Goal: Task Accomplishment & Management: Use online tool/utility

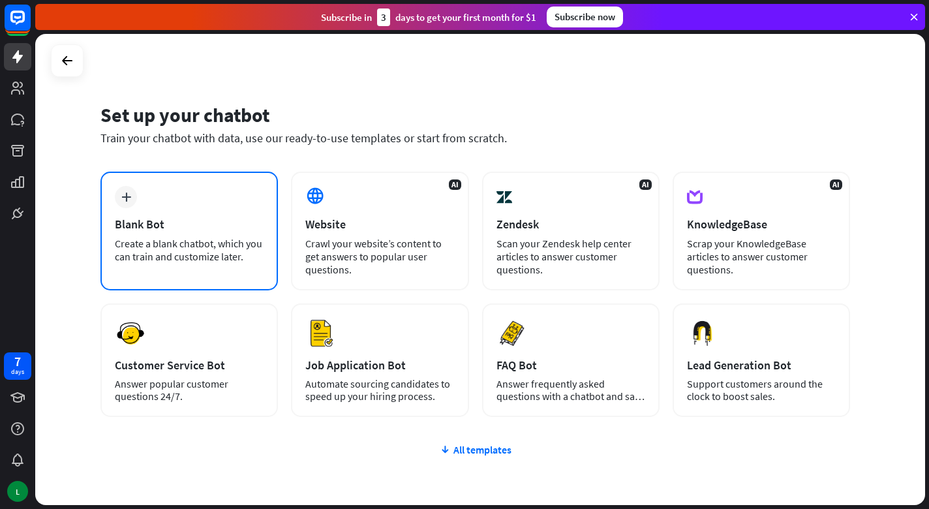
click at [206, 211] on div "plus Blank Bot Create a blank chatbot, which you can train and customize later." at bounding box center [190, 231] width 178 height 119
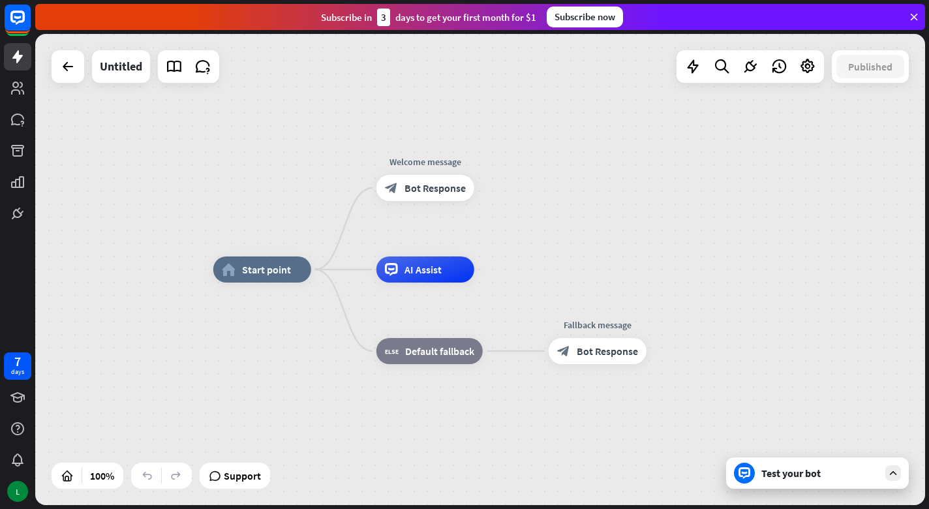
click at [865, 473] on div "Test your bot" at bounding box center [820, 473] width 117 height 13
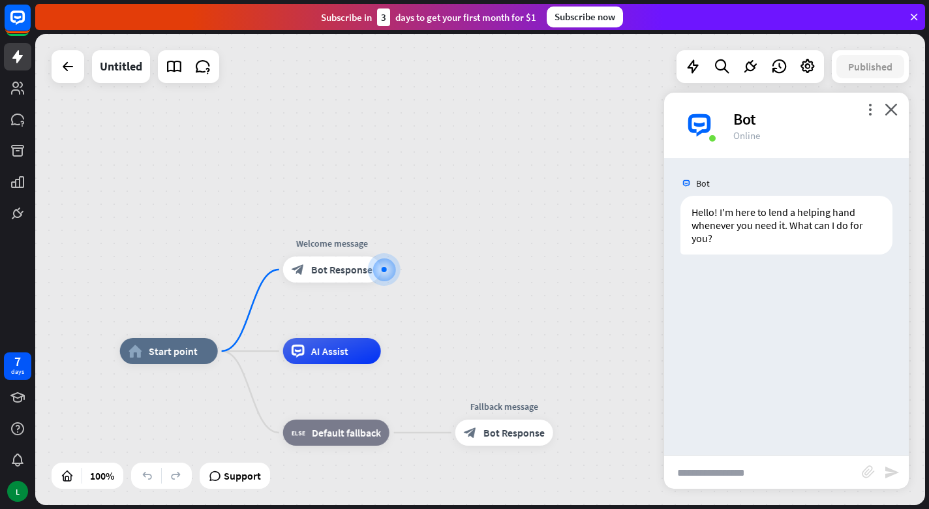
click at [745, 472] on input "text" at bounding box center [763, 472] width 198 height 33
type input "**********"
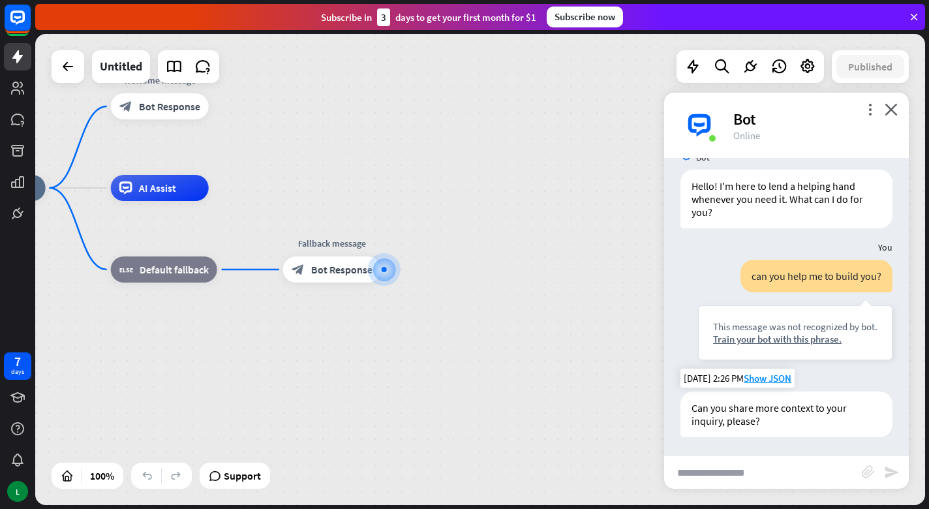
scroll to position [27, 0]
click at [760, 472] on input "text" at bounding box center [763, 472] width 198 height 33
type input "******"
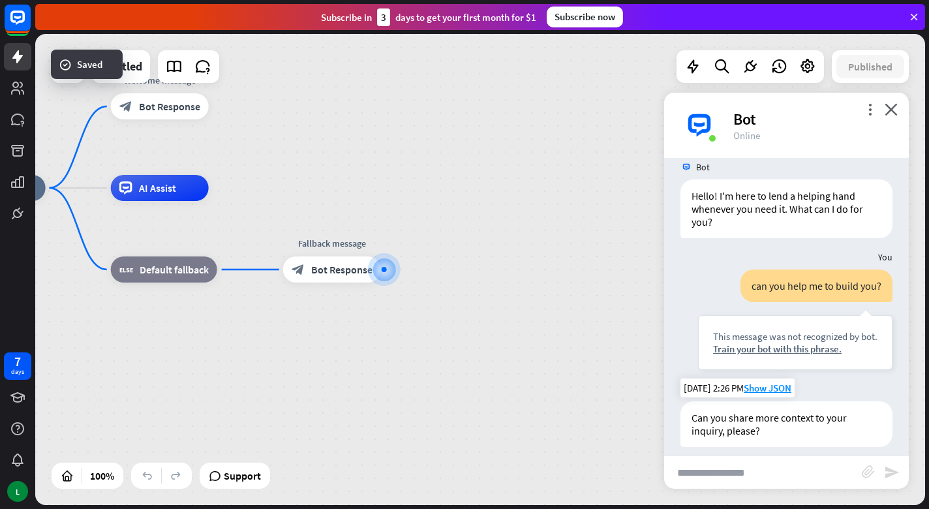
scroll to position [20, 0]
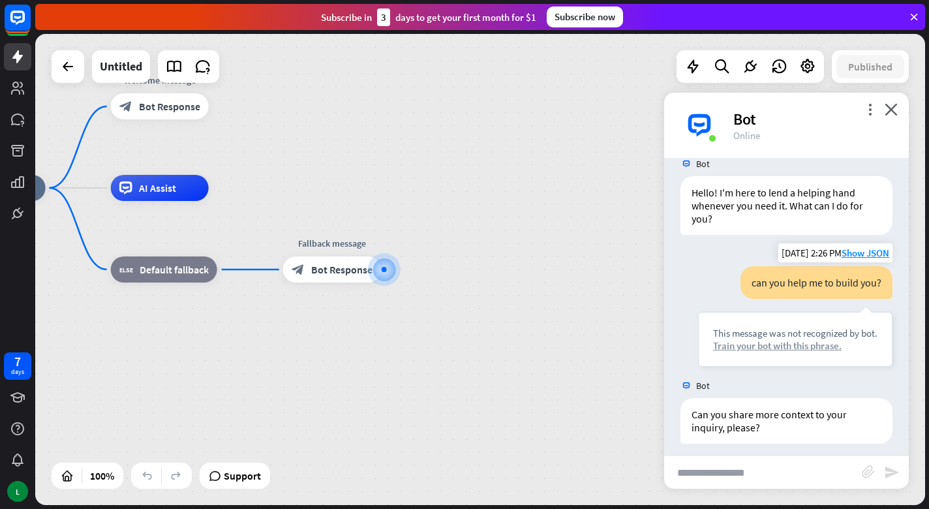
click at [803, 350] on div "Train your bot with this phrase." at bounding box center [795, 345] width 164 height 12
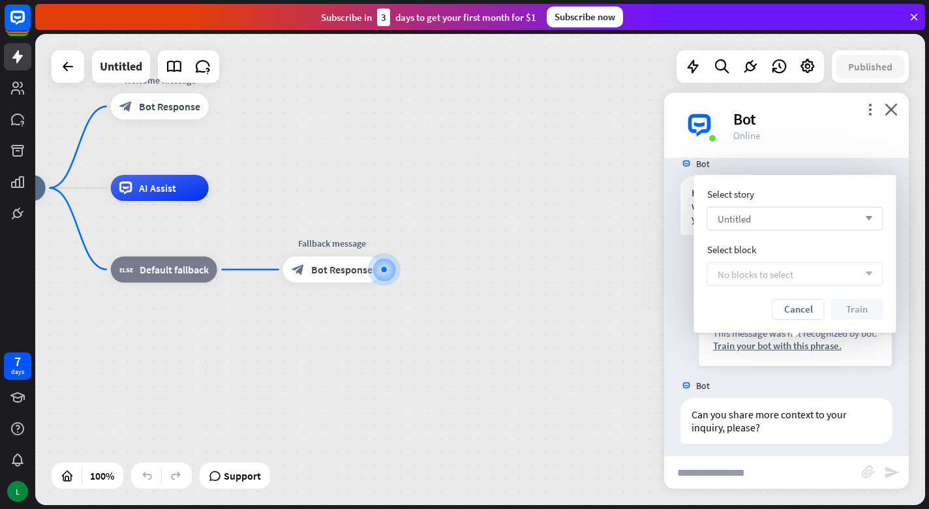
click at [790, 215] on div "Untitled arrow_down" at bounding box center [795, 218] width 176 height 23
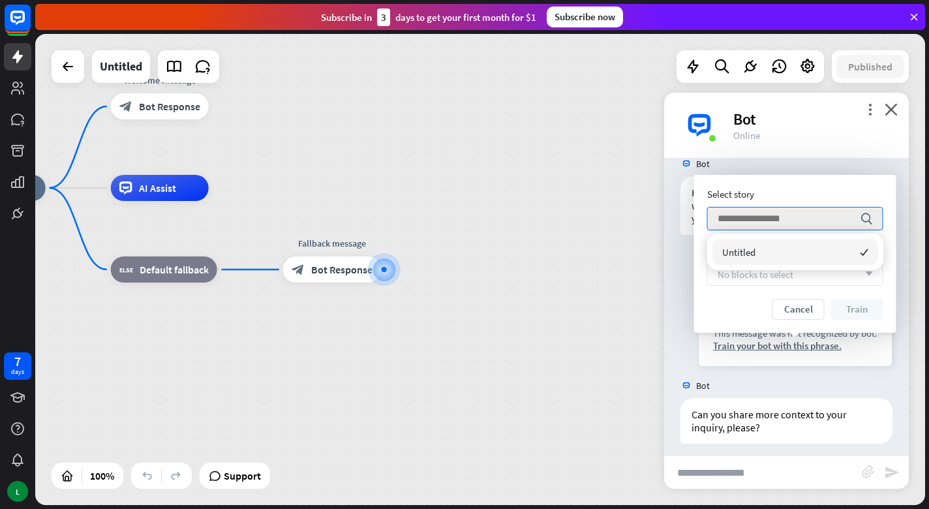
click at [778, 162] on div "Bot" at bounding box center [786, 163] width 245 height 25
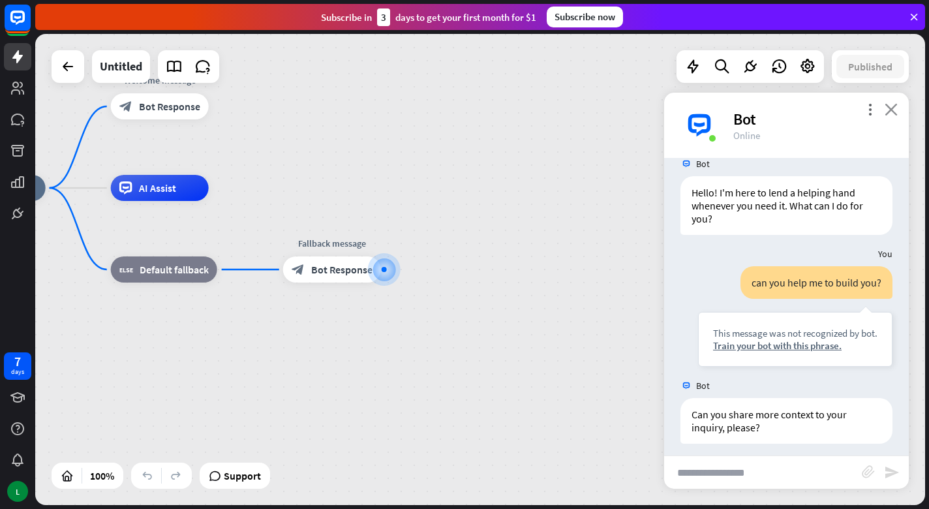
click at [889, 112] on icon "close" at bounding box center [891, 109] width 13 height 12
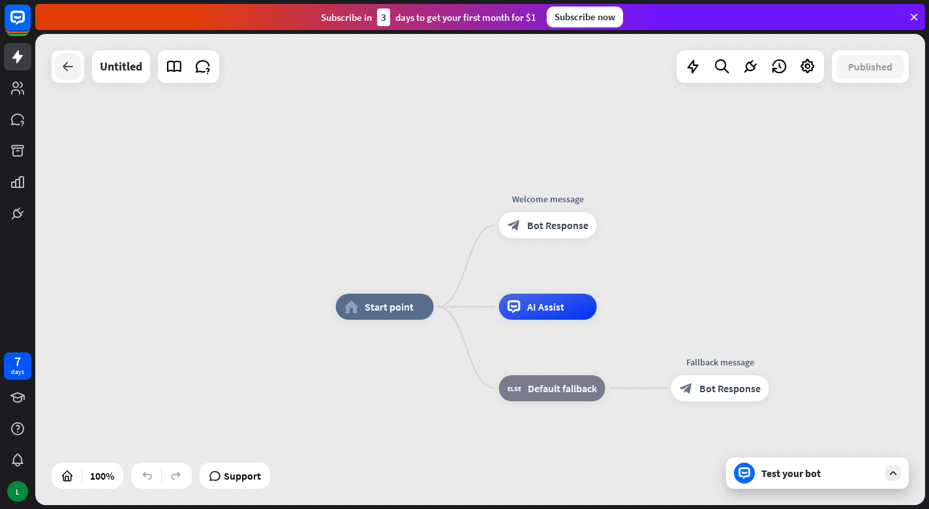
click at [65, 68] on icon at bounding box center [68, 67] width 16 height 16
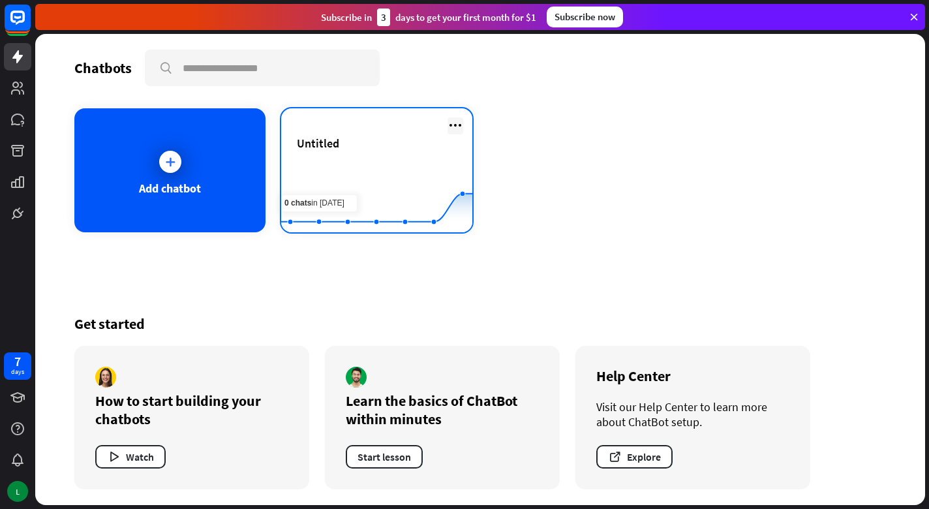
click at [450, 123] on icon at bounding box center [456, 125] width 16 height 16
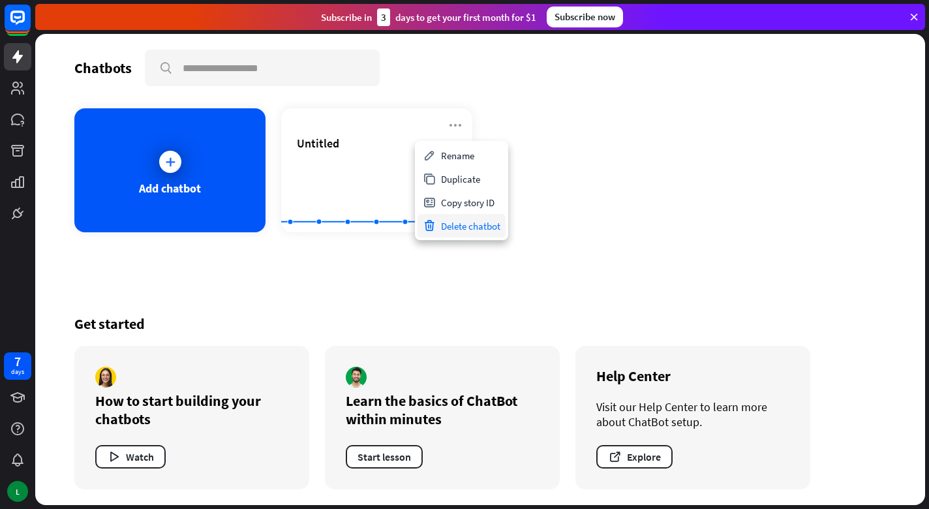
click at [473, 226] on div "Delete chatbot" at bounding box center [462, 225] width 88 height 23
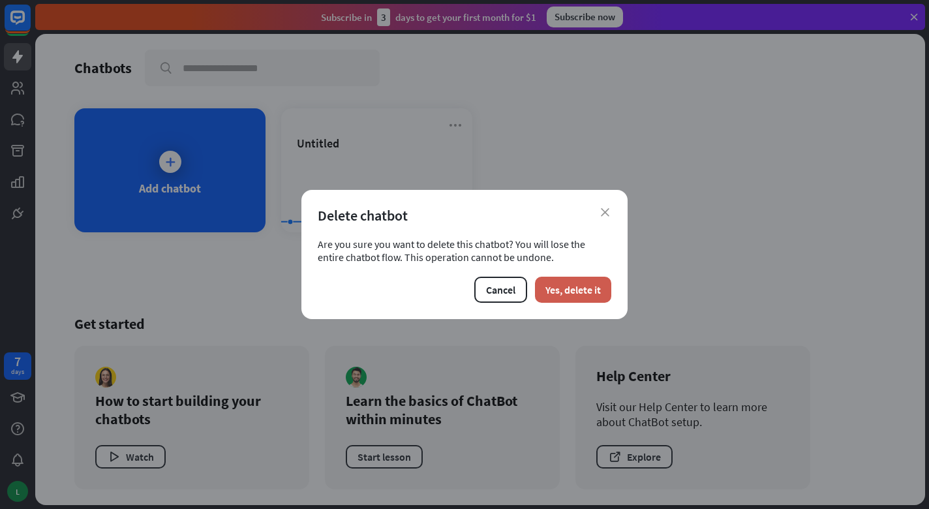
click at [558, 290] on button "Yes, delete it" at bounding box center [573, 290] width 76 height 26
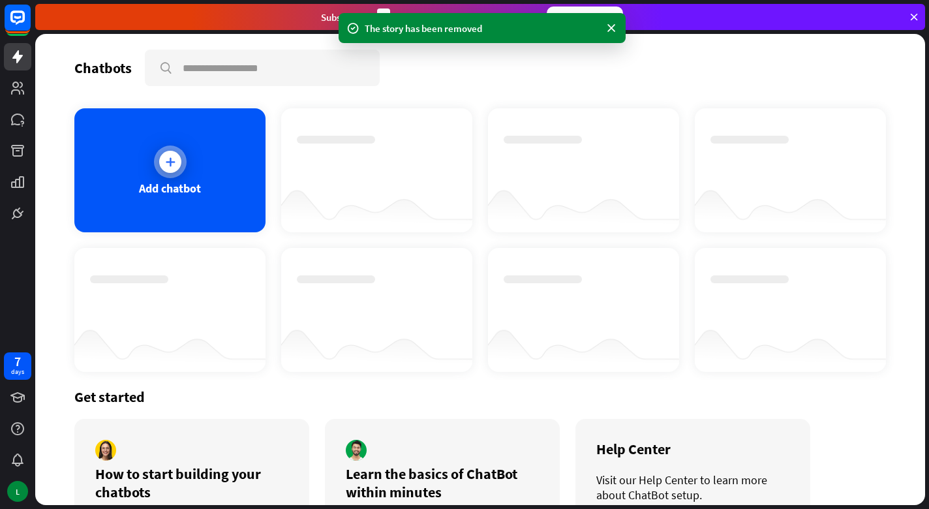
click at [195, 154] on div "Add chatbot" at bounding box center [169, 170] width 191 height 124
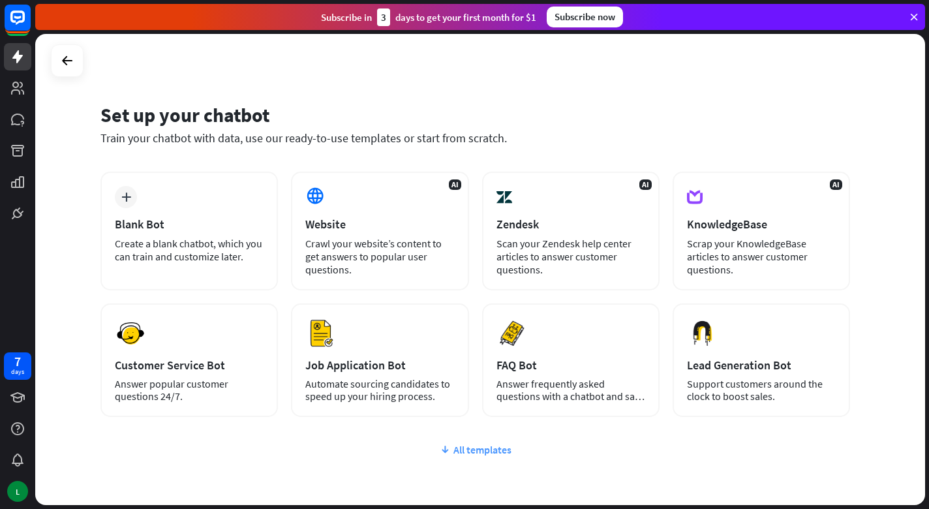
click at [487, 449] on div "All templates" at bounding box center [476, 449] width 750 height 13
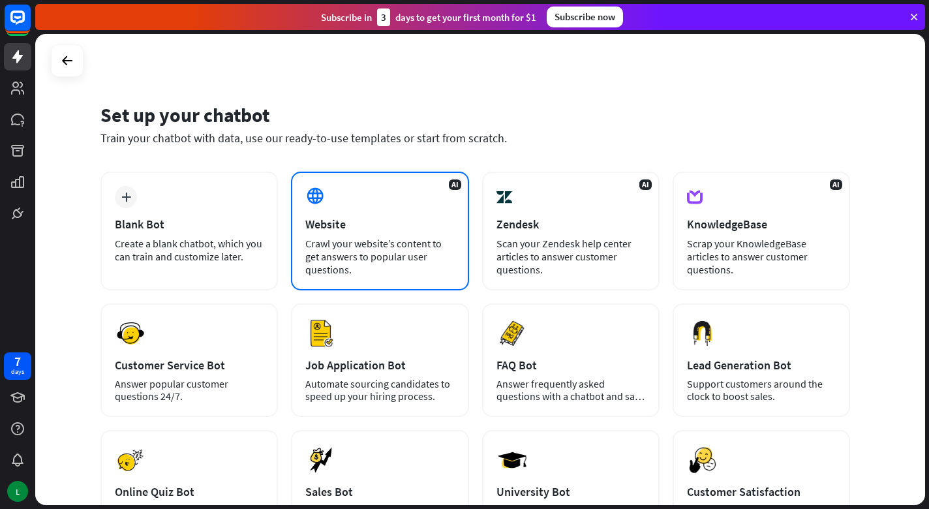
click at [378, 266] on div "Crawl your website’s content to get answers to popular user questions." at bounding box center [379, 256] width 149 height 39
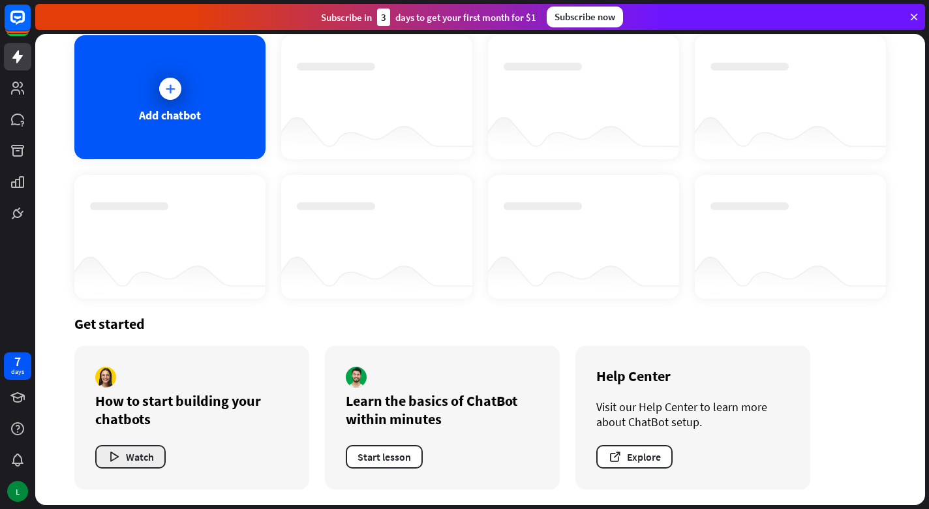
scroll to position [73, 0]
click at [142, 456] on button "Watch" at bounding box center [130, 456] width 70 height 23
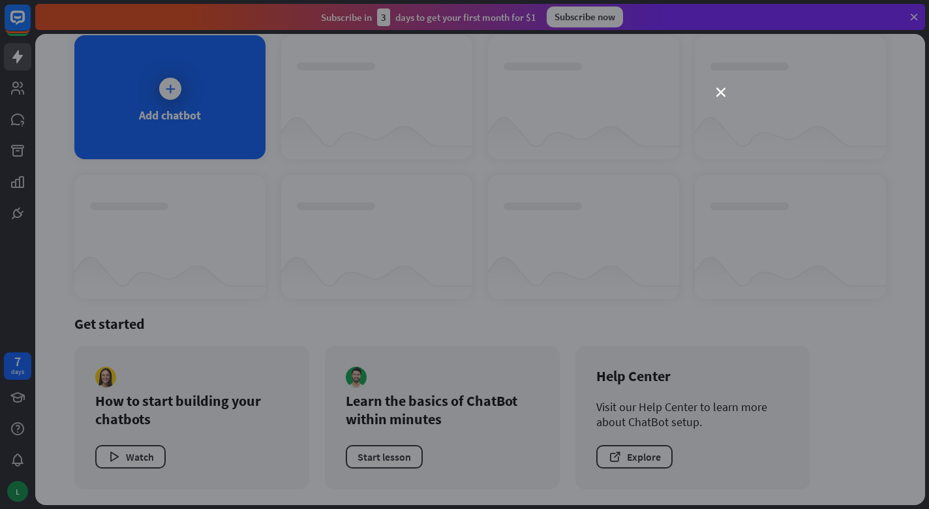
click at [715, 89] on div "close" at bounding box center [464, 254] width 929 height 509
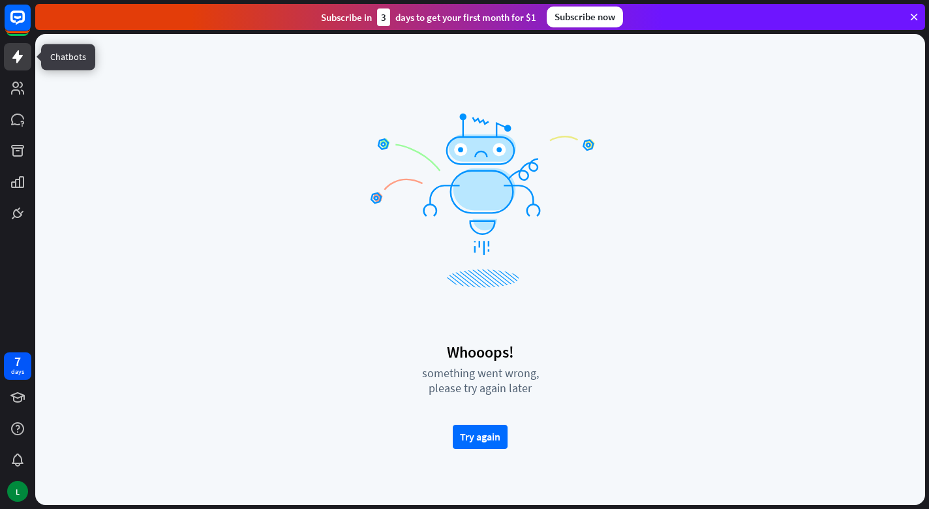
click at [24, 57] on icon at bounding box center [18, 57] width 16 height 16
click at [20, 66] on link at bounding box center [17, 56] width 27 height 27
click at [20, 91] on icon at bounding box center [18, 88] width 16 height 16
click at [469, 430] on button "Try again" at bounding box center [480, 437] width 55 height 24
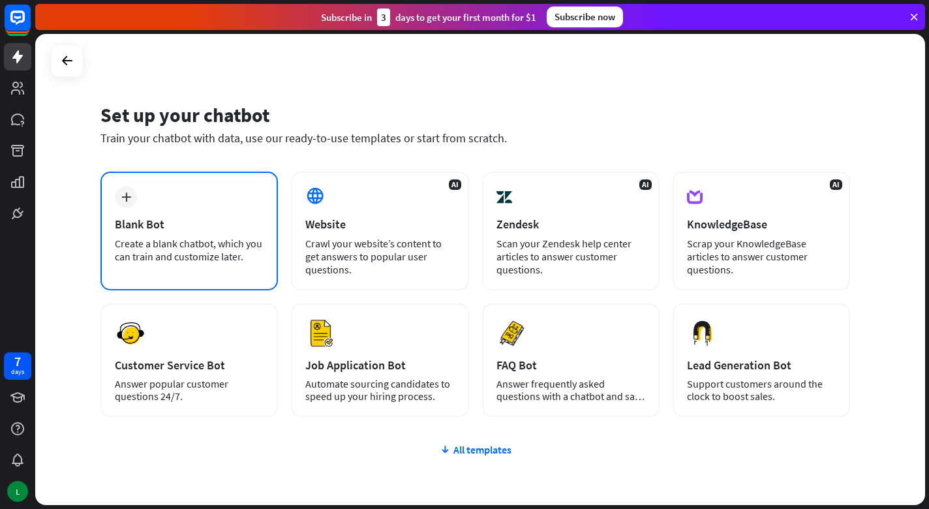
click at [194, 245] on div "Create a blank chatbot, which you can train and customize later." at bounding box center [189, 250] width 149 height 26
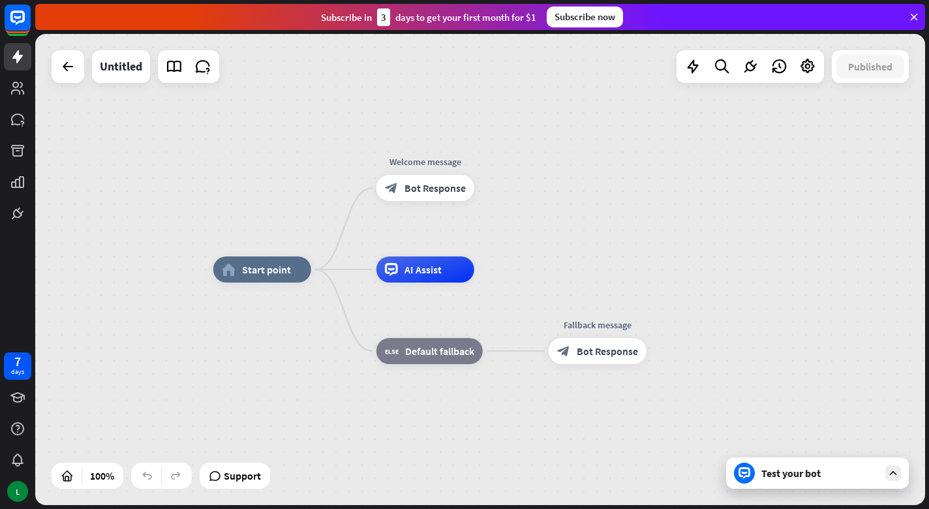
click at [821, 472] on div "Test your bot" at bounding box center [820, 473] width 117 height 13
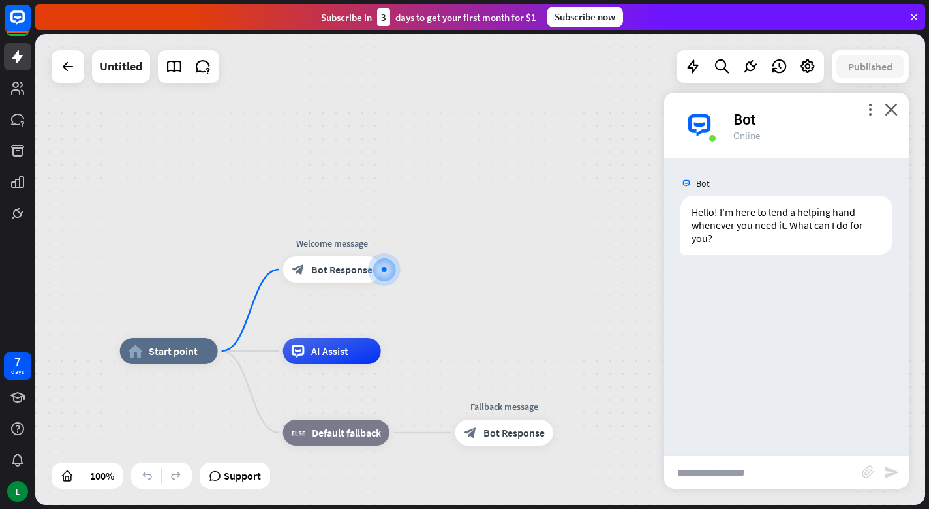
click at [758, 476] on input "text" at bounding box center [763, 472] width 198 height 33
type input "*****"
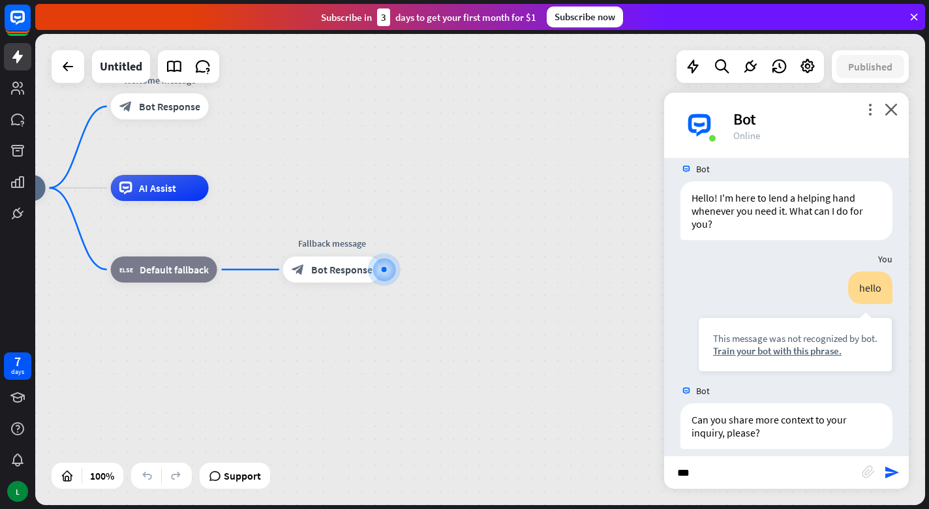
scroll to position [27, 0]
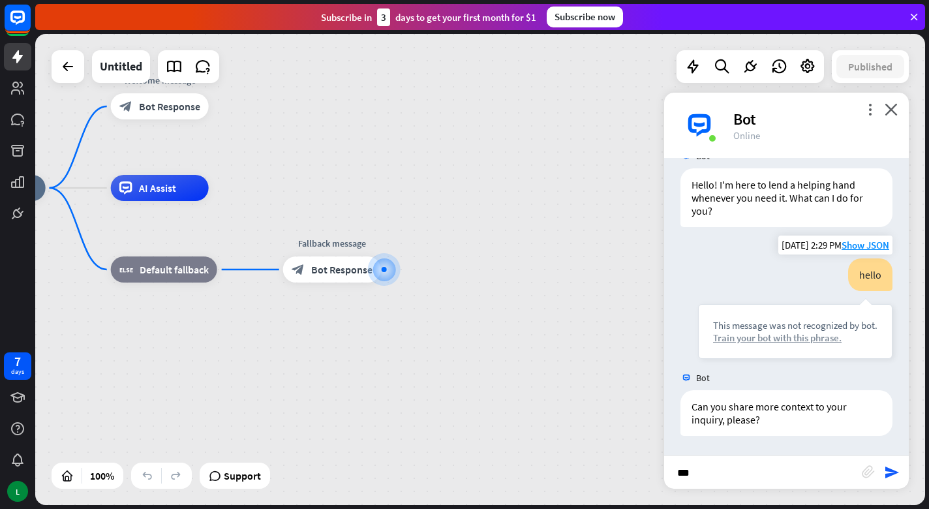
click at [799, 341] on div "Train your bot with this phrase." at bounding box center [795, 338] width 164 height 12
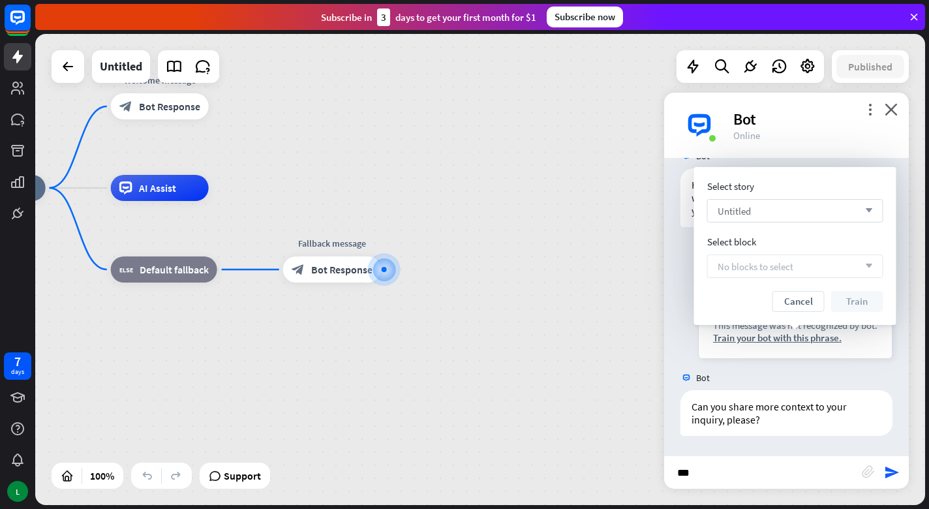
click at [817, 209] on div "Untitled arrow_down" at bounding box center [795, 210] width 176 height 23
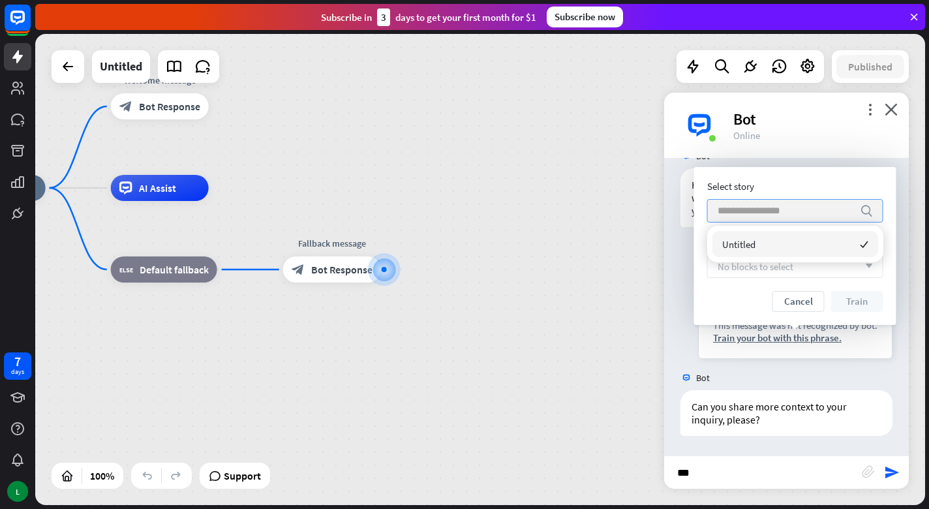
click at [816, 215] on input "search" at bounding box center [786, 211] width 136 height 22
click at [744, 288] on div "Select story search Select block No blocks to select arrow_down Cancel Train" at bounding box center [795, 246] width 176 height 132
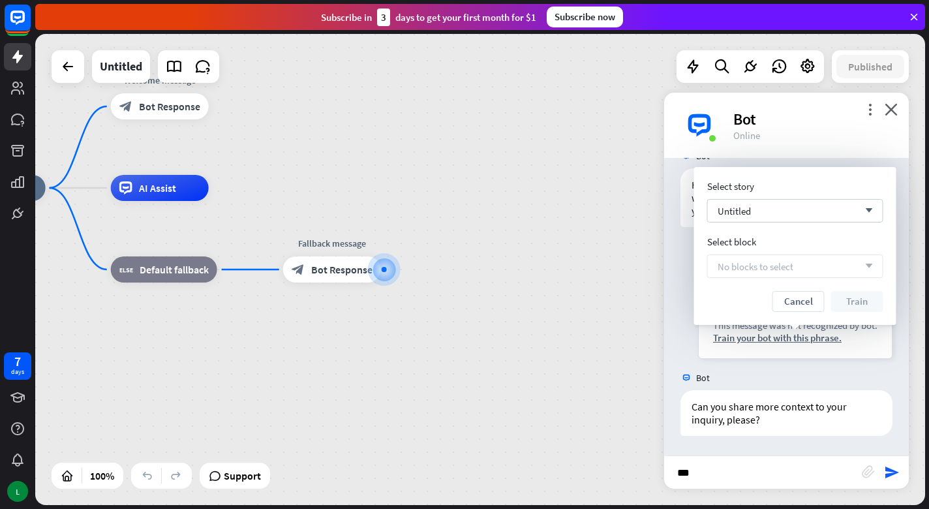
click at [774, 268] on span "No blocks to select" at bounding box center [756, 266] width 76 height 12
click at [804, 296] on button "Cancel" at bounding box center [799, 301] width 52 height 21
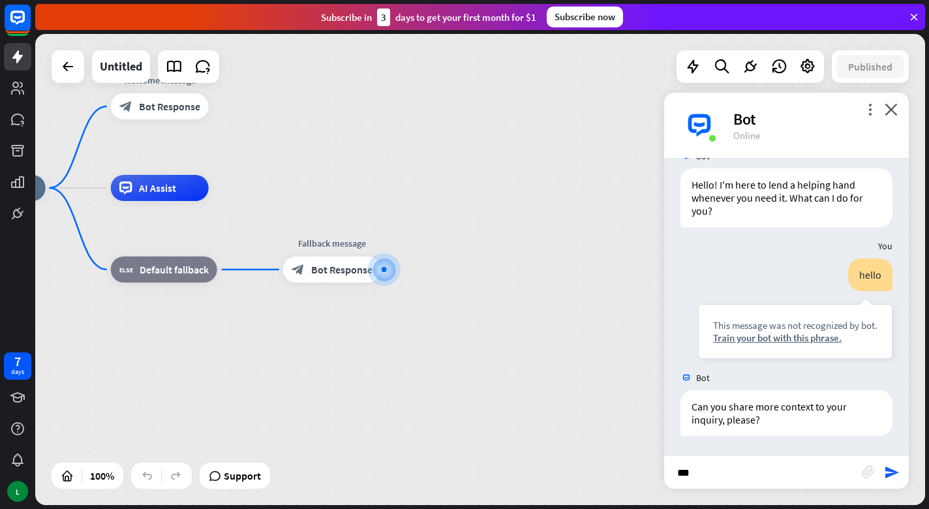
click at [764, 479] on input "**" at bounding box center [763, 472] width 198 height 33
type input "*"
type input "**********"
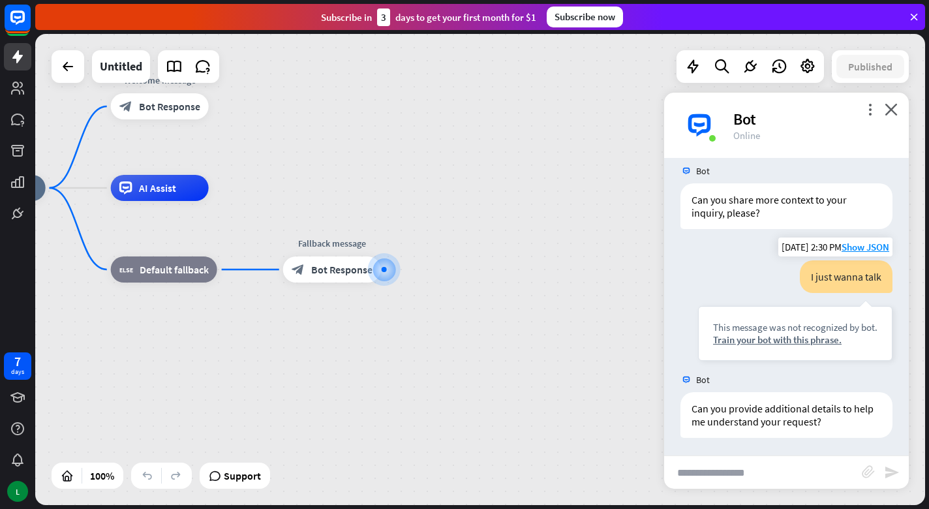
scroll to position [236, 0]
click at [787, 477] on input "text" at bounding box center [763, 472] width 198 height 33
type input "*"
type input "**********"
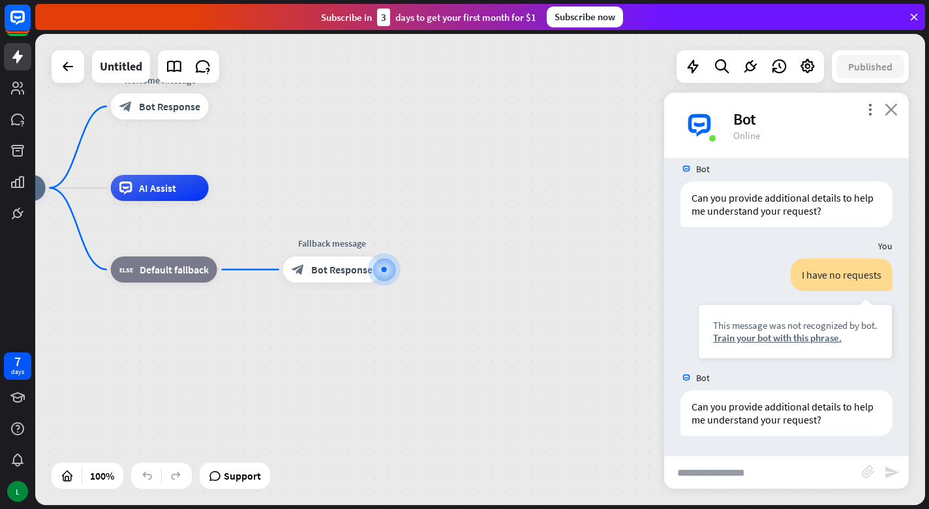
click at [889, 114] on icon "close" at bounding box center [891, 109] width 13 height 12
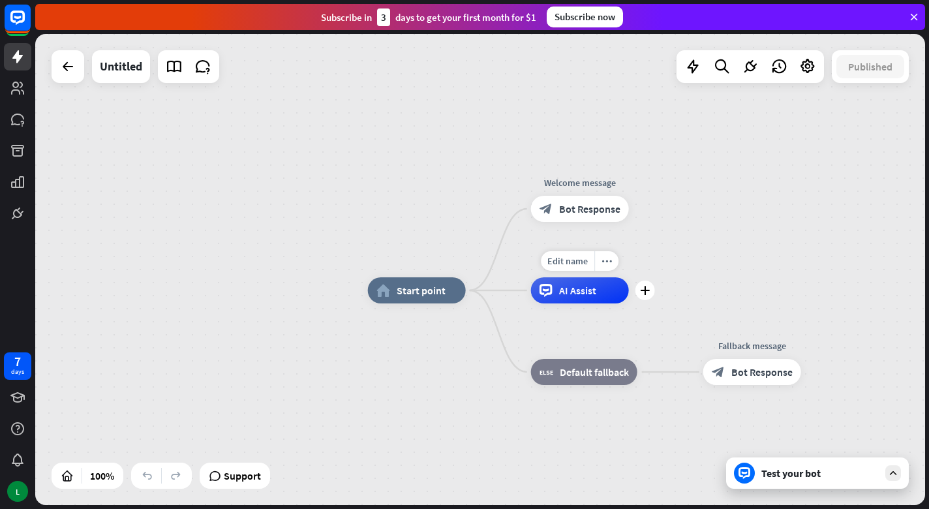
click at [568, 287] on span "AI Assist" at bounding box center [577, 290] width 37 height 13
click at [599, 267] on div "more_horiz" at bounding box center [607, 261] width 24 height 20
click at [555, 292] on div "AI Assist" at bounding box center [580, 290] width 98 height 26
click at [572, 261] on span "Edit name" at bounding box center [568, 261] width 40 height 12
type input "******"
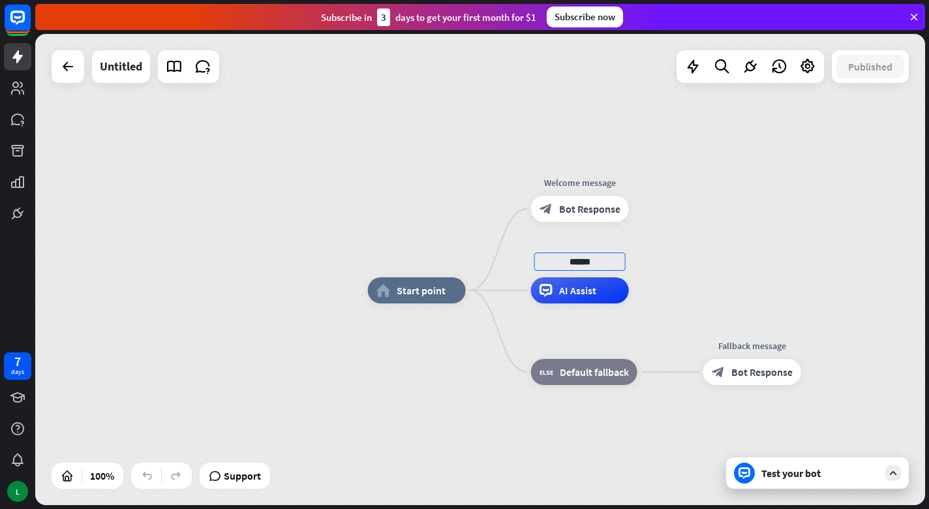
click at [749, 183] on div "home_2 Start point Welcome message block_bot_response Bot Response ****** AI As…" at bounding box center [480, 269] width 890 height 471
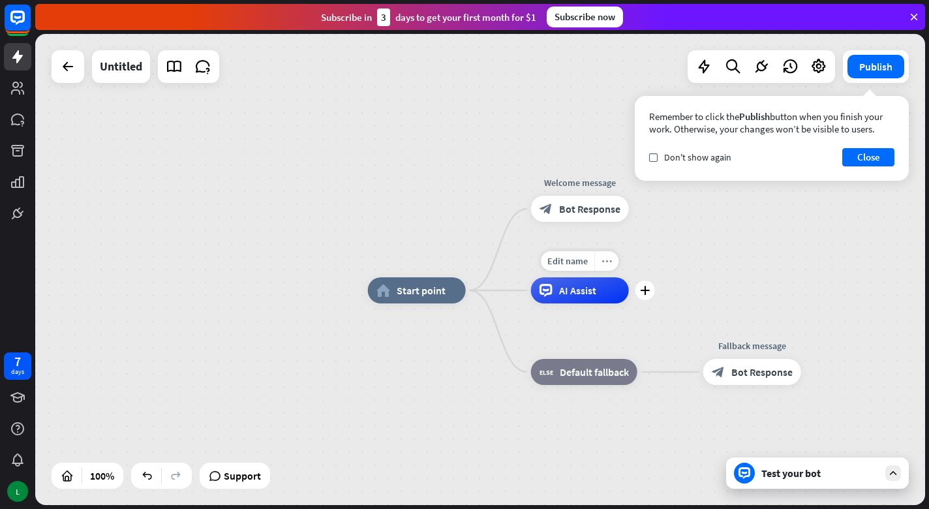
click at [607, 260] on icon "more_horiz" at bounding box center [607, 261] width 10 height 10
click at [664, 230] on div "home_2 Start point Welcome message block_bot_response Bot Response Ai pet AI As…" at bounding box center [480, 269] width 890 height 471
click at [752, 350] on div "Edit name" at bounding box center [740, 343] width 54 height 20
click at [606, 375] on span "Default fallback" at bounding box center [594, 371] width 69 height 13
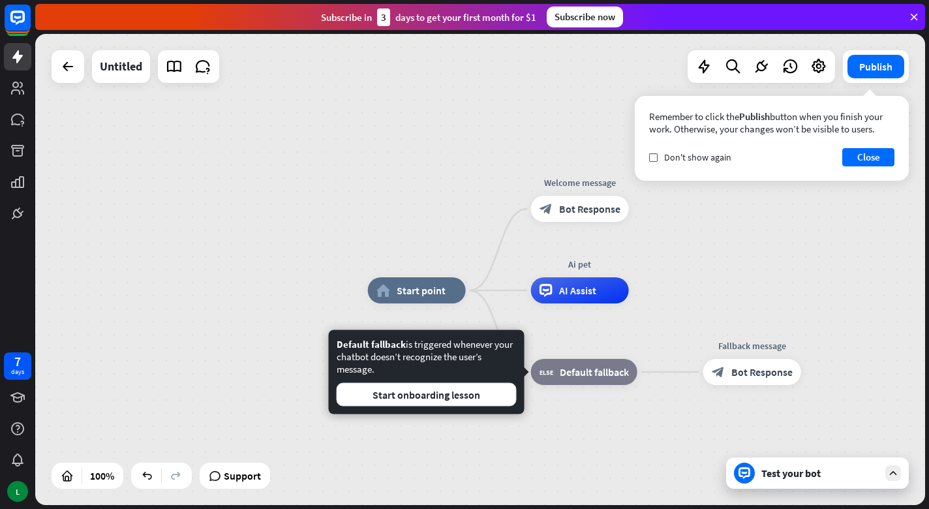
click at [183, 333] on div "home_2 Start point Welcome message block_bot_response Bot Response Ai pet AI As…" at bounding box center [480, 269] width 890 height 471
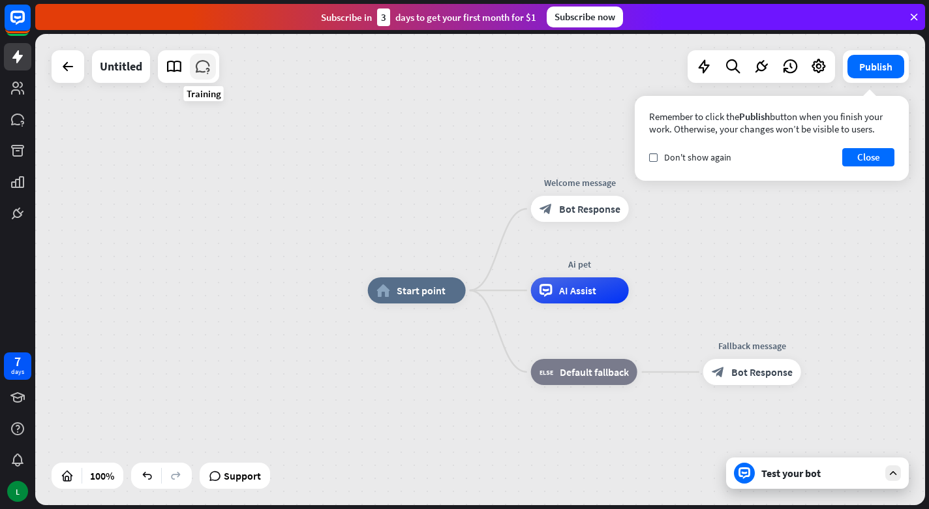
click at [201, 70] on icon at bounding box center [202, 66] width 17 height 17
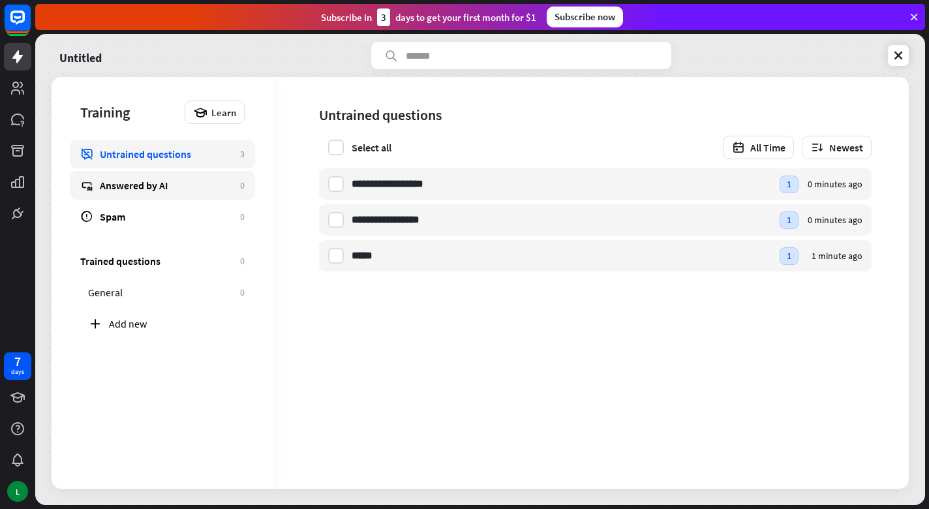
click at [180, 190] on div "Answered by AI" at bounding box center [167, 185] width 134 height 13
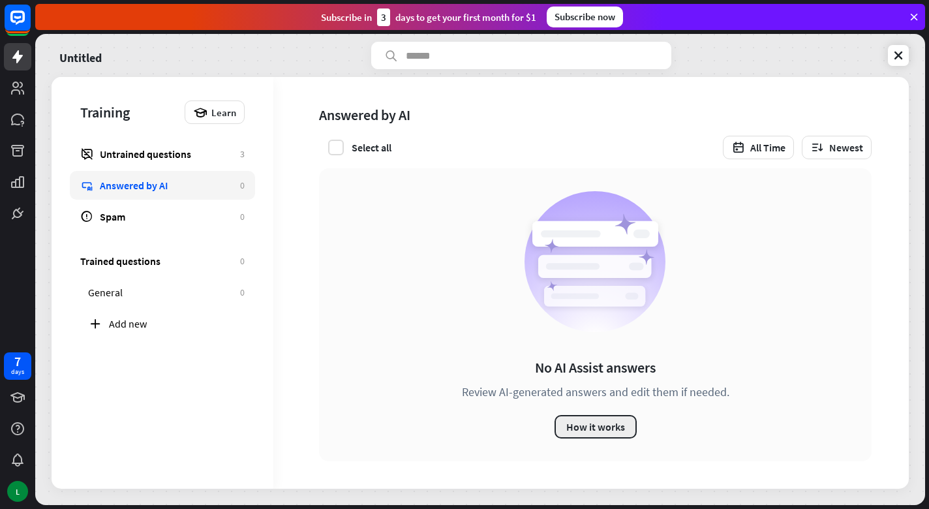
click at [602, 430] on button "How it works" at bounding box center [596, 426] width 82 height 23
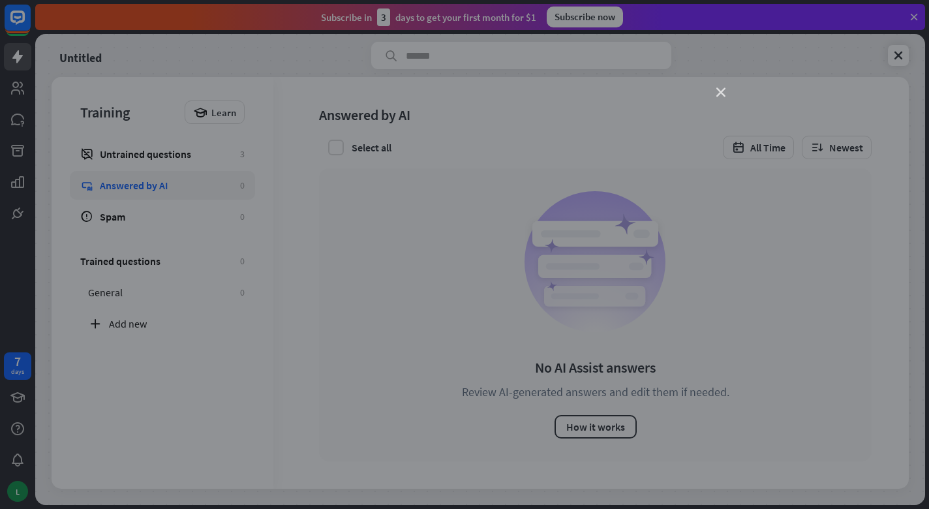
click at [719, 89] on icon "close" at bounding box center [721, 92] width 9 height 9
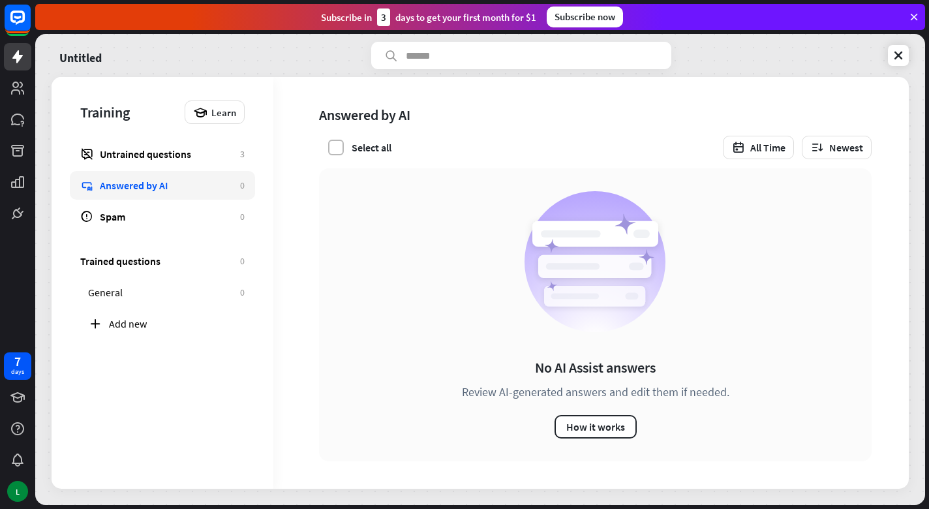
click at [330, 140] on label at bounding box center [336, 148] width 16 height 16
click at [335, 149] on icon at bounding box center [336, 148] width 12 height 12
click at [335, 149] on label at bounding box center [336, 148] width 16 height 16
click at [892, 53] on icon at bounding box center [898, 55] width 13 height 13
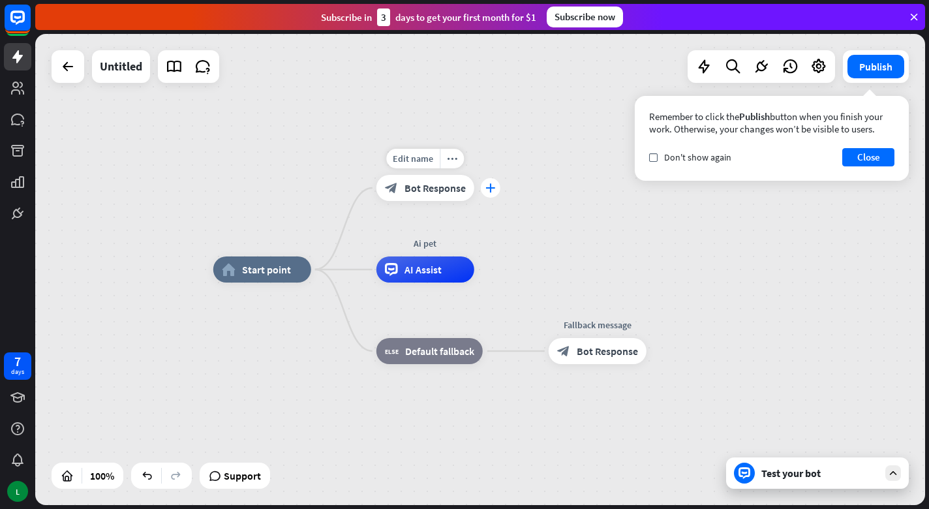
click at [488, 190] on icon "plus" at bounding box center [491, 187] width 10 height 9
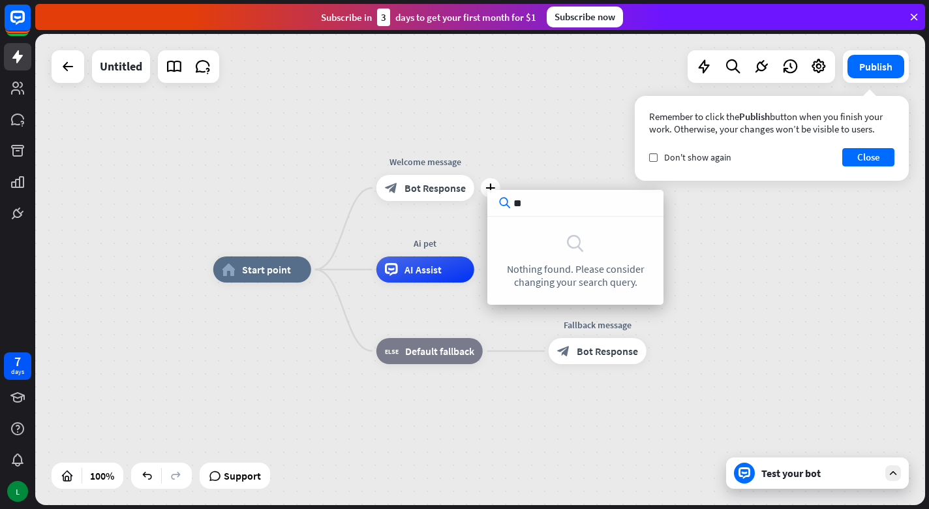
type input "*"
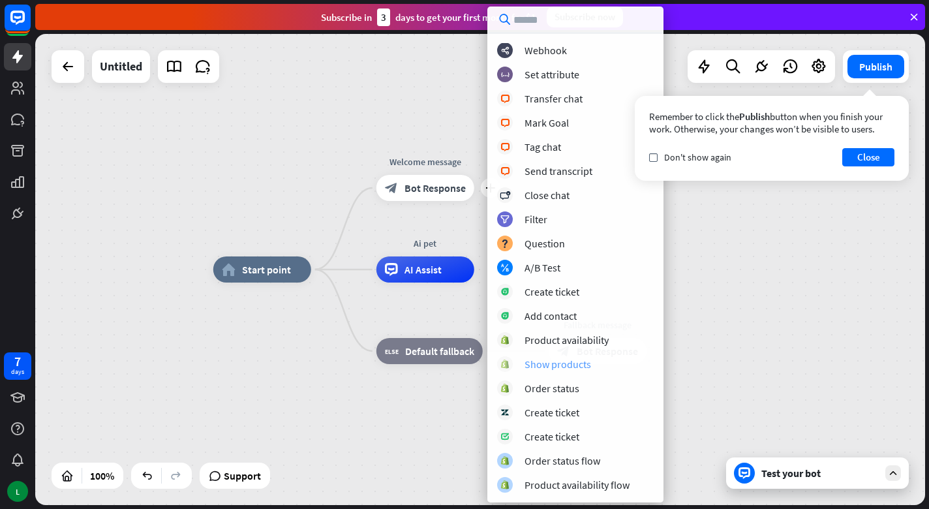
scroll to position [266, 0]
click at [245, 433] on div "home_2 Start point plus Welcome message block_bot_response Bot Response Ai pet …" at bounding box center [658, 505] width 890 height 471
